Goal: Find specific page/section: Find specific page/section

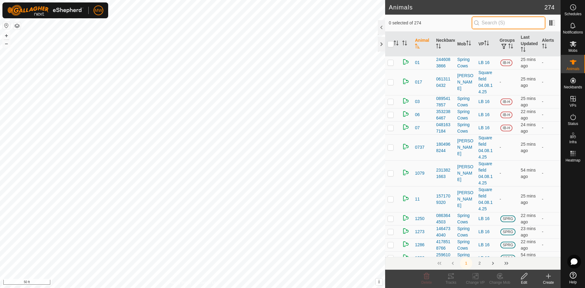
click at [489, 25] on input "text" at bounding box center [508, 22] width 74 height 13
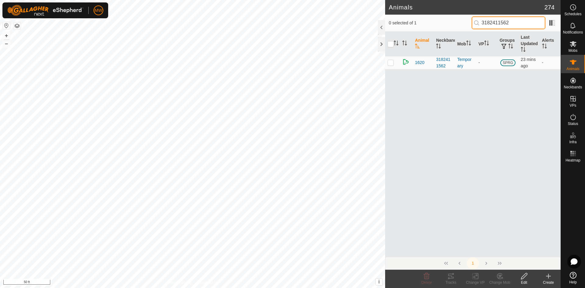
type input "3182411562"
click at [472, 96] on div "Animal Neckband Mob VP Groups Last Updated Alerts 1620 3182411562 Temporary - S…" at bounding box center [472, 144] width 175 height 225
click at [420, 62] on span "1620" at bounding box center [419, 62] width 9 height 6
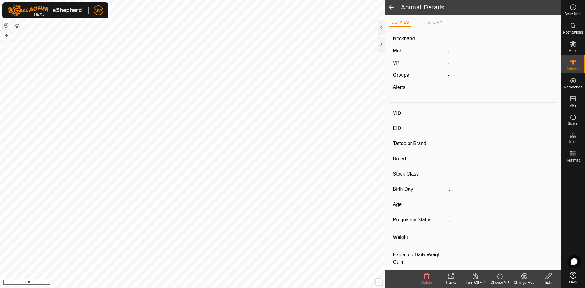
type input "1620"
type input "-"
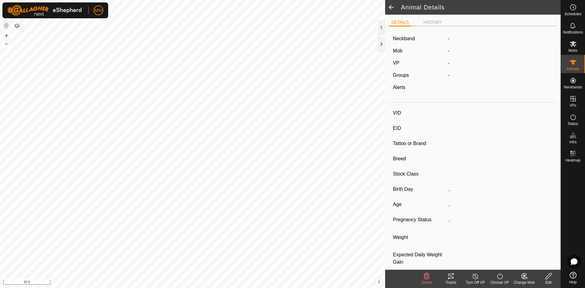
type input "-"
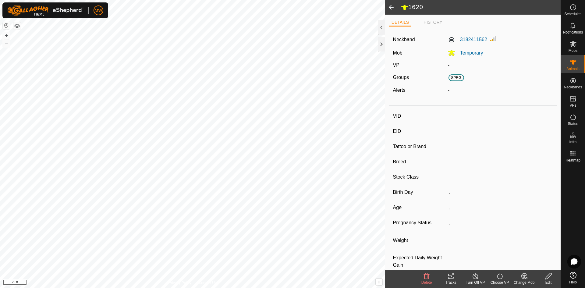
type input "663"
type input "-"
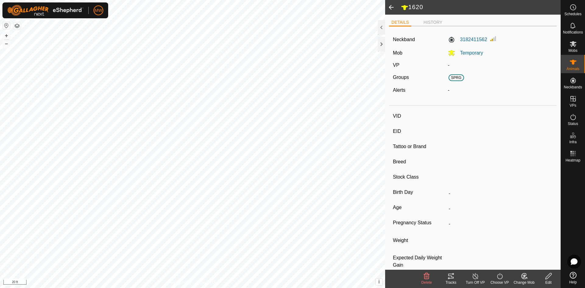
type input "-"
